Goal: Task Accomplishment & Management: Manage account settings

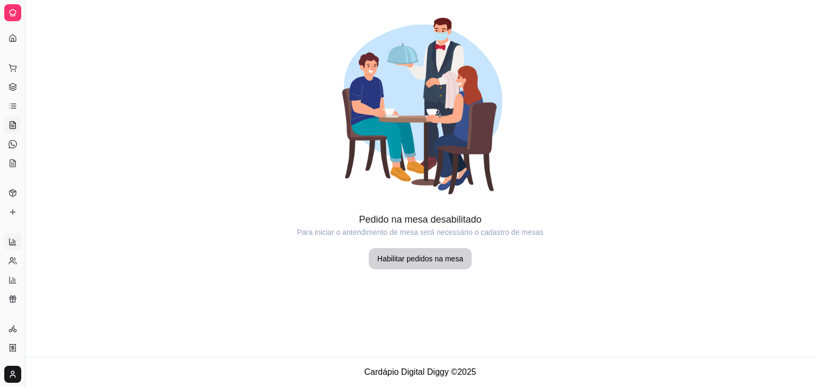
click at [13, 239] on icon at bounding box center [12, 242] width 8 height 8
select select "ALL"
select select "0"
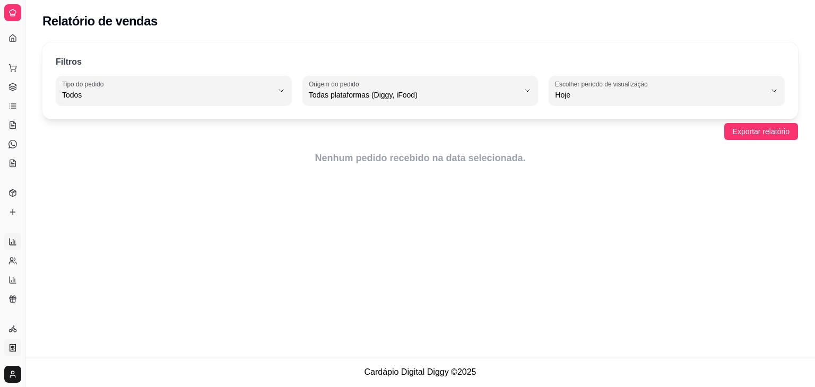
click at [12, 351] on icon at bounding box center [13, 347] width 6 height 7
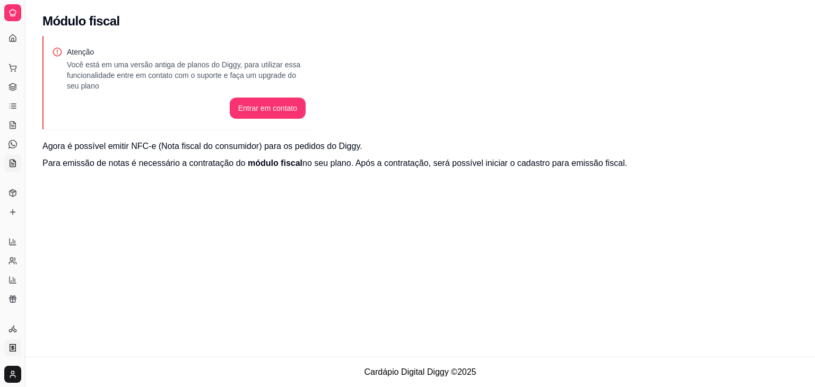
drag, startPoint x: 26, startPoint y: 119, endPoint x: 18, endPoint y: 165, distance: 46.3
click at [18, 165] on div "Diggy Sistema de Gestão S Surreal ... Loja aberta Diggy Pro até 01/10 Acesso Rá…" at bounding box center [12, 193] width 25 height 387
click at [12, 279] on icon at bounding box center [12, 280] width 8 height 8
select select "TOTAL_OF_ORDERS"
select select "7"
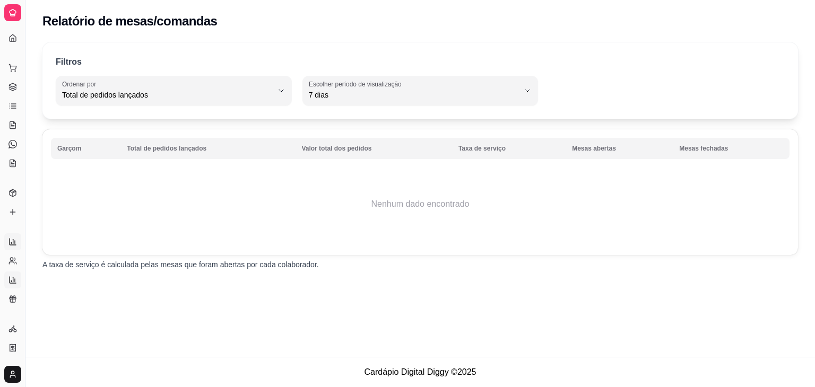
click at [14, 248] on link "Relatórios de vendas" at bounding box center [12, 241] width 17 height 17
select select "ALL"
select select "0"
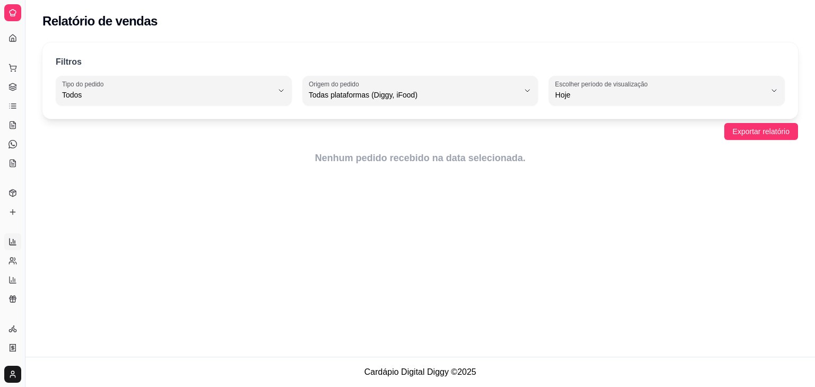
click at [13, 372] on html "Diggy Sistema de Gestão S Surreal ... Loja aberta Diggy Pro até 01/10 Acesso Rá…" at bounding box center [407, 193] width 815 height 387
click at [38, 335] on span "Configurações" at bounding box center [48, 336] width 48 height 11
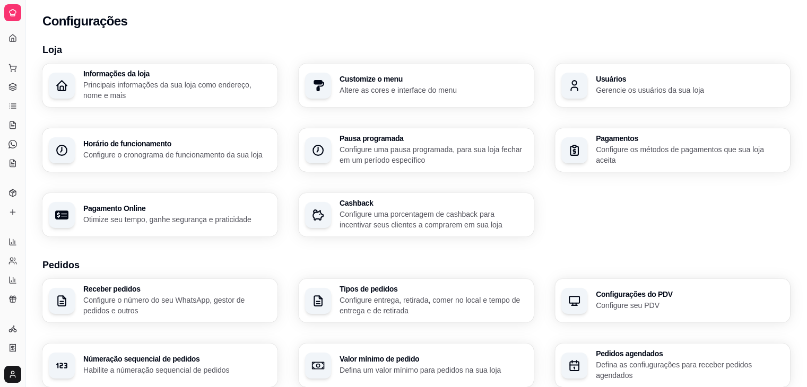
drag, startPoint x: 813, startPoint y: 29, endPoint x: 809, endPoint y: 129, distance: 100.9
click at [806, 129] on html "Diggy Sistema de Gestão S Surreal ... Loja aberta Diggy Pro até 01/10 Acesso Rá…" at bounding box center [403, 193] width 807 height 387
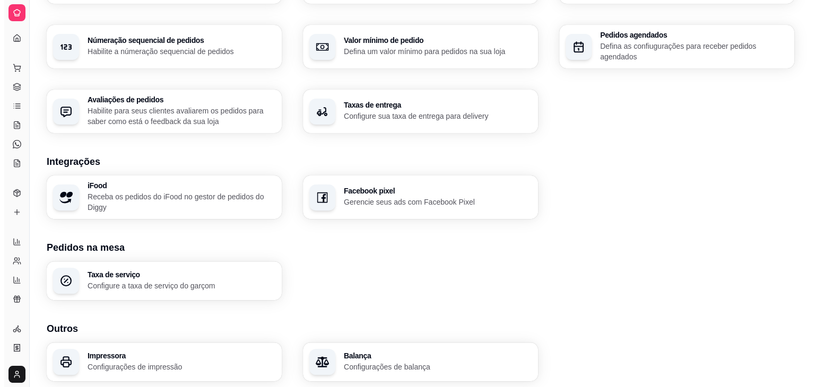
scroll to position [356, 0]
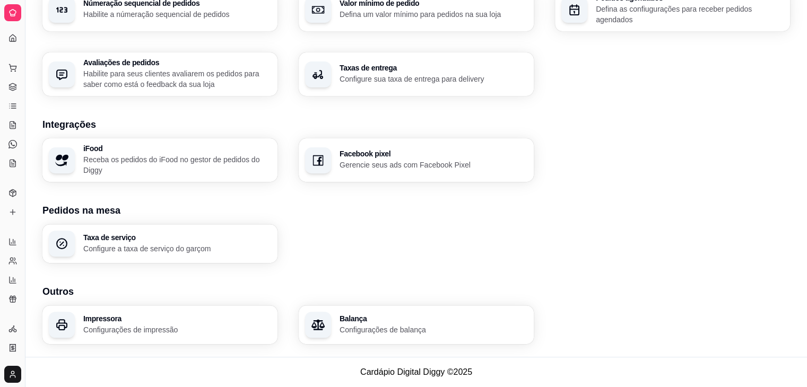
click at [197, 321] on h3 "Impressora" at bounding box center [177, 318] width 188 height 7
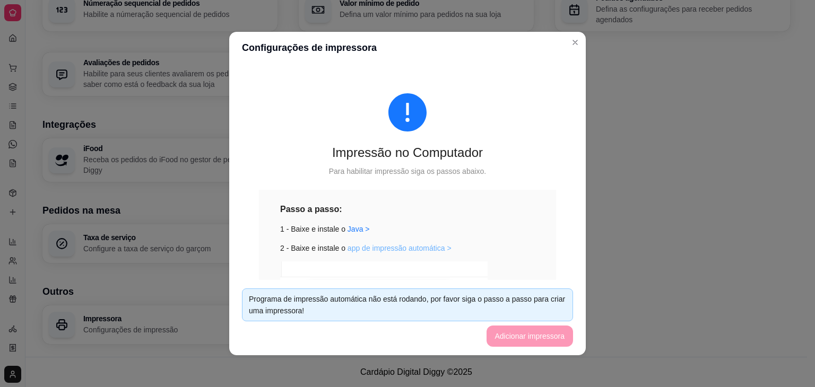
click at [358, 249] on link "app de impressão automática >" at bounding box center [400, 248] width 104 height 8
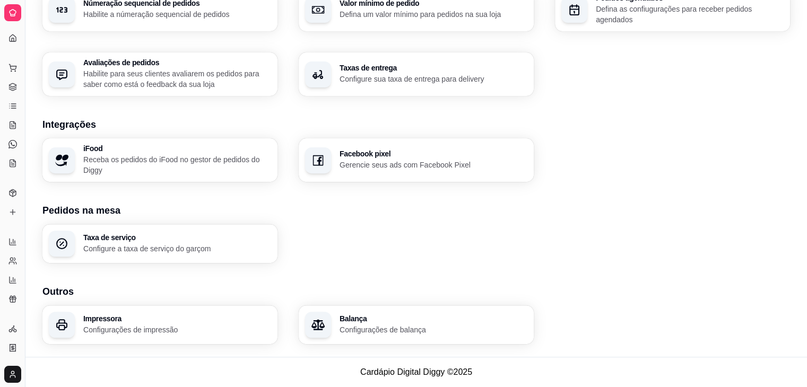
click at [581, 281] on div "Loja Informações da loja Principais informações da sua loja como endereço, nome…" at bounding box center [416, 15] width 748 height 658
click at [136, 329] on p "Configurações de impressão" at bounding box center [177, 330] width 188 height 11
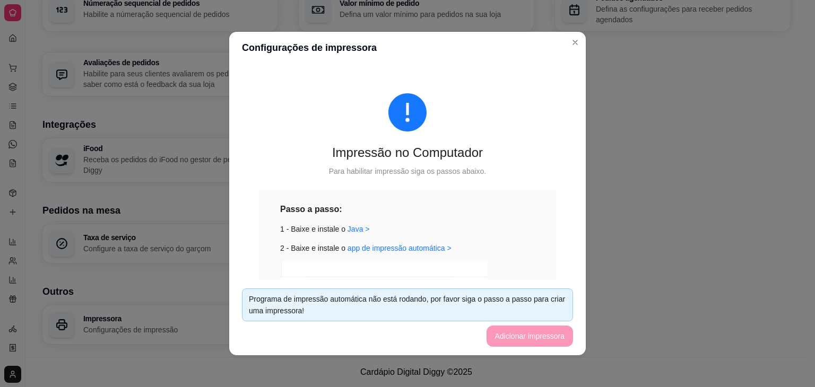
click at [573, 274] on div "Impressão no Computador Para habilitar impressão siga os passos abaixo. Passo a…" at bounding box center [407, 172] width 357 height 216
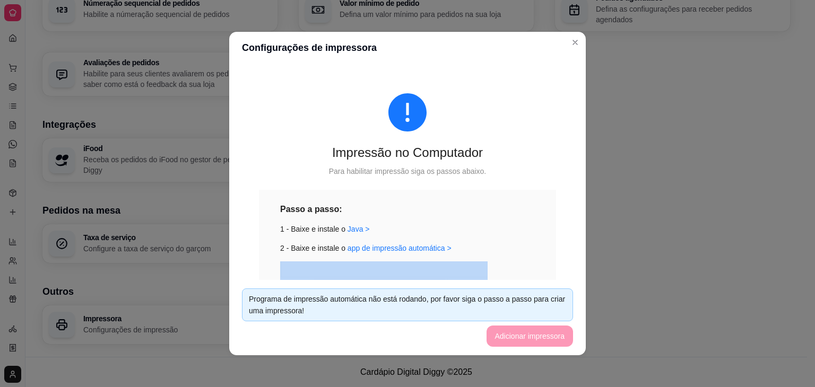
click at [573, 274] on div "Impressão no Computador Para habilitar impressão siga os passos abaixo. Passo a…" at bounding box center [407, 172] width 357 height 216
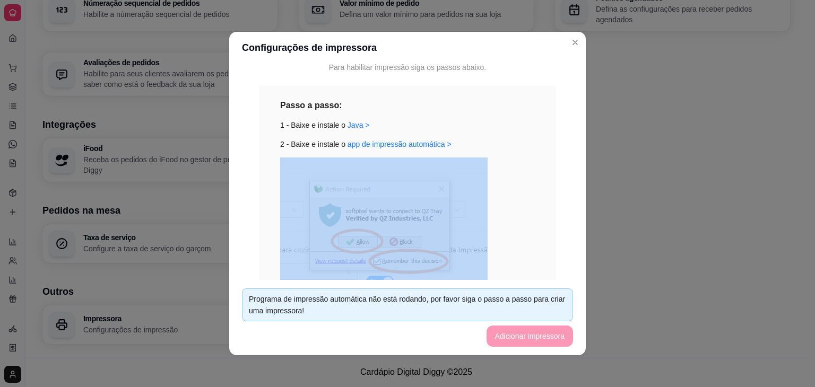
scroll to position [106, 0]
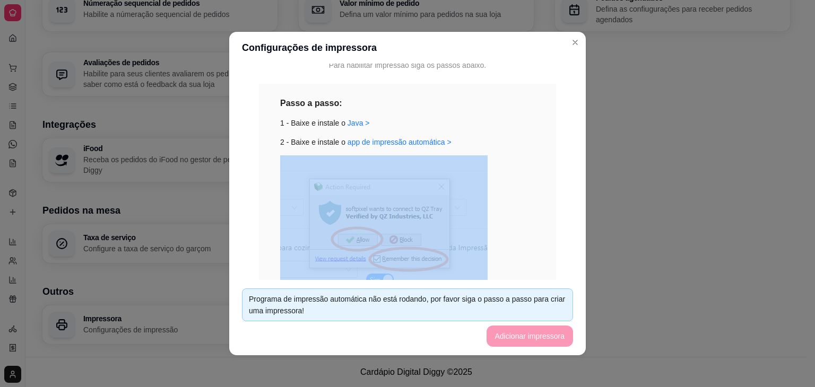
click at [558, 227] on div "Impressão no Computador Para habilitar impressão siga os passos abaixo. Passo a…" at bounding box center [407, 172] width 331 height 421
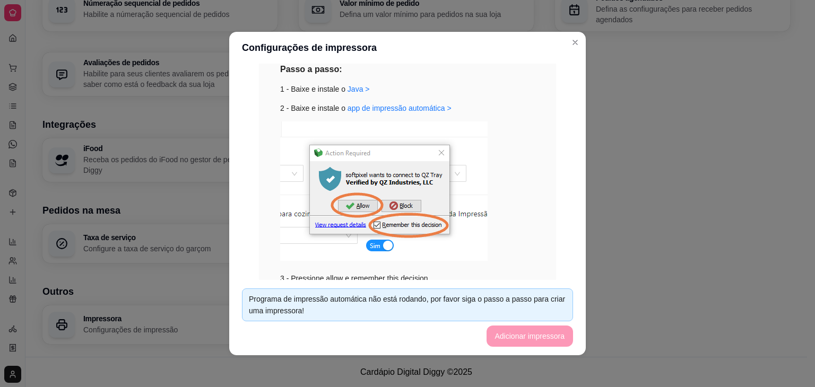
scroll to position [149, 0]
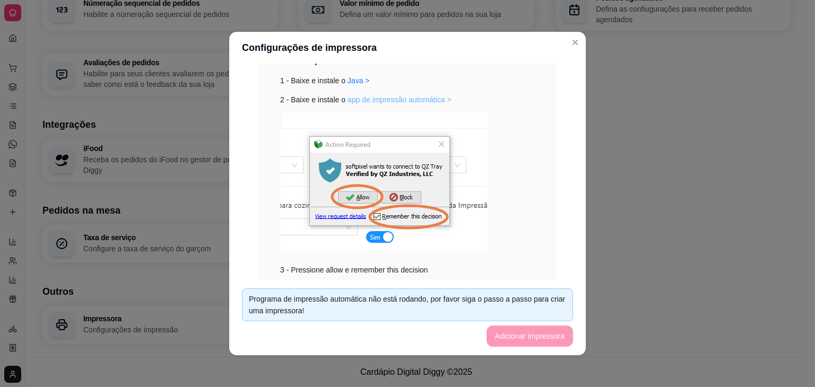
click at [416, 102] on link "app de impressão automática >" at bounding box center [400, 99] width 104 height 8
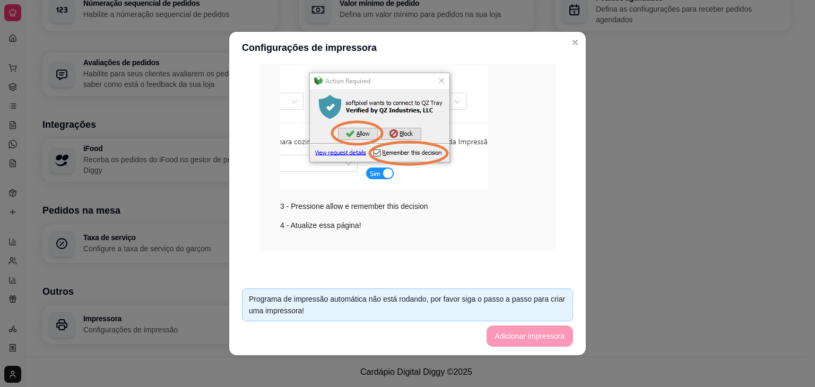
scroll to position [213, 0]
